Goal: Navigation & Orientation: Find specific page/section

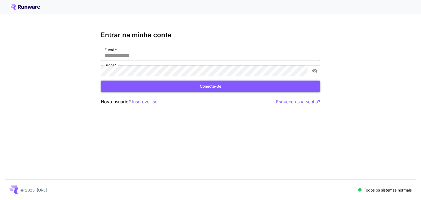
type input "**********"
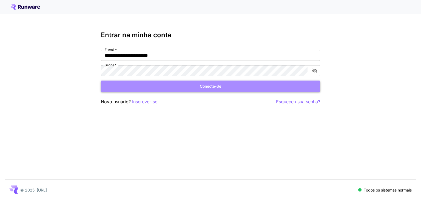
click at [215, 86] on font "Conecte-se" at bounding box center [210, 86] width 21 height 5
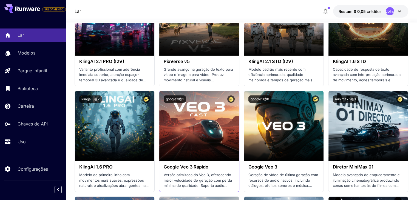
scroll to position [329, 0]
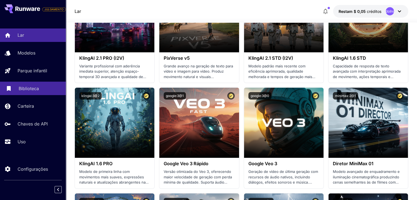
click at [28, 87] on font "Biblioteca" at bounding box center [29, 88] width 20 height 5
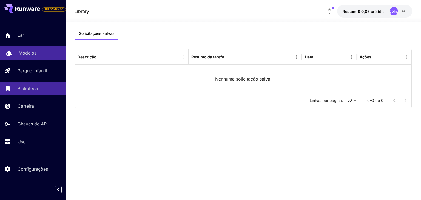
click at [29, 55] on font "Modelos" at bounding box center [28, 52] width 18 height 5
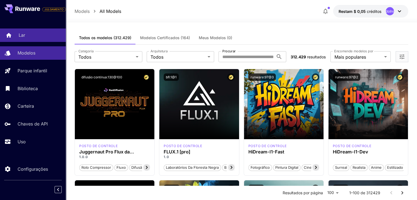
click at [27, 33] on div "Lar" at bounding box center [40, 35] width 43 height 7
